Goal: Entertainment & Leisure: Consume media (video, audio)

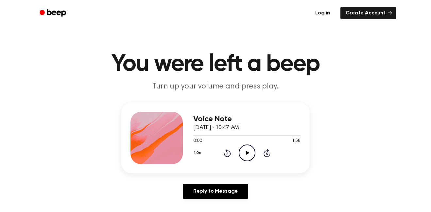
click at [249, 149] on icon "Play Audio" at bounding box center [247, 152] width 17 height 17
click at [239, 154] on circle at bounding box center [247, 153] width 16 height 16
drag, startPoint x: 213, startPoint y: 135, endPoint x: 181, endPoint y: 134, distance: 31.7
click at [181, 134] on div "Voice Note [DATE] · 10:47 AM 0:23 1:58 Your browser does not support the [objec…" at bounding box center [215, 137] width 188 height 71
click at [214, 137] on span at bounding box center [212, 134] width 5 height 5
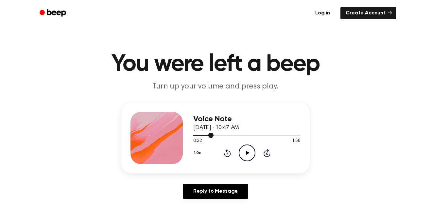
drag, startPoint x: 214, startPoint y: 137, endPoint x: 205, endPoint y: 137, distance: 8.8
click at [205, 137] on div at bounding box center [246, 134] width 107 height 5
click at [200, 136] on span at bounding box center [202, 134] width 5 height 5
click at [192, 138] on div "Voice Note [DATE] · 10:47 AM 0:06 1:58 Your browser does not support the [objec…" at bounding box center [215, 137] width 188 height 71
click at [195, 137] on span at bounding box center [196, 134] width 5 height 5
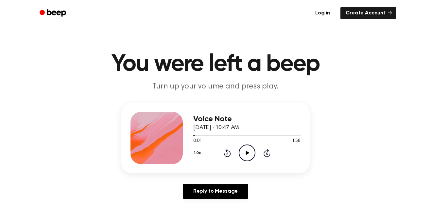
click at [245, 151] on icon "Play Audio" at bounding box center [247, 152] width 17 height 17
click at [213, 139] on div "0:04 1:58" at bounding box center [246, 140] width 107 height 7
click at [248, 150] on icon "Pause Audio" at bounding box center [247, 152] width 17 height 17
click at [250, 152] on icon "Play Audio" at bounding box center [247, 152] width 17 height 17
click at [196, 133] on div at bounding box center [246, 134] width 107 height 5
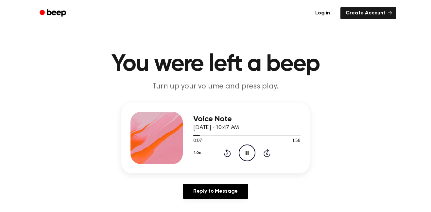
click at [245, 151] on icon "Pause Audio" at bounding box center [247, 152] width 17 height 17
click at [246, 154] on icon at bounding box center [248, 152] width 4 height 4
click at [195, 134] on div at bounding box center [246, 134] width 107 height 5
click at [250, 150] on icon "Pause Audio" at bounding box center [247, 152] width 17 height 17
